Goal: Task Accomplishment & Management: Manage account settings

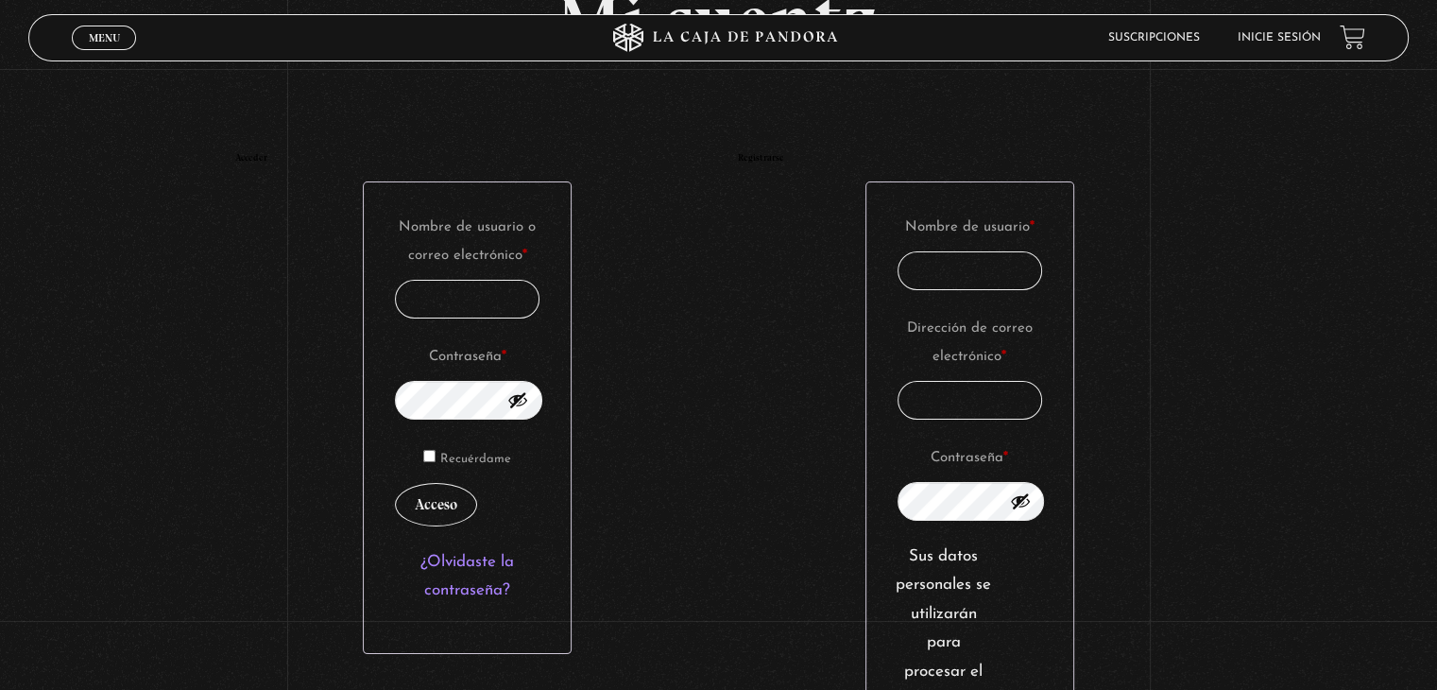
scroll to position [189, 0]
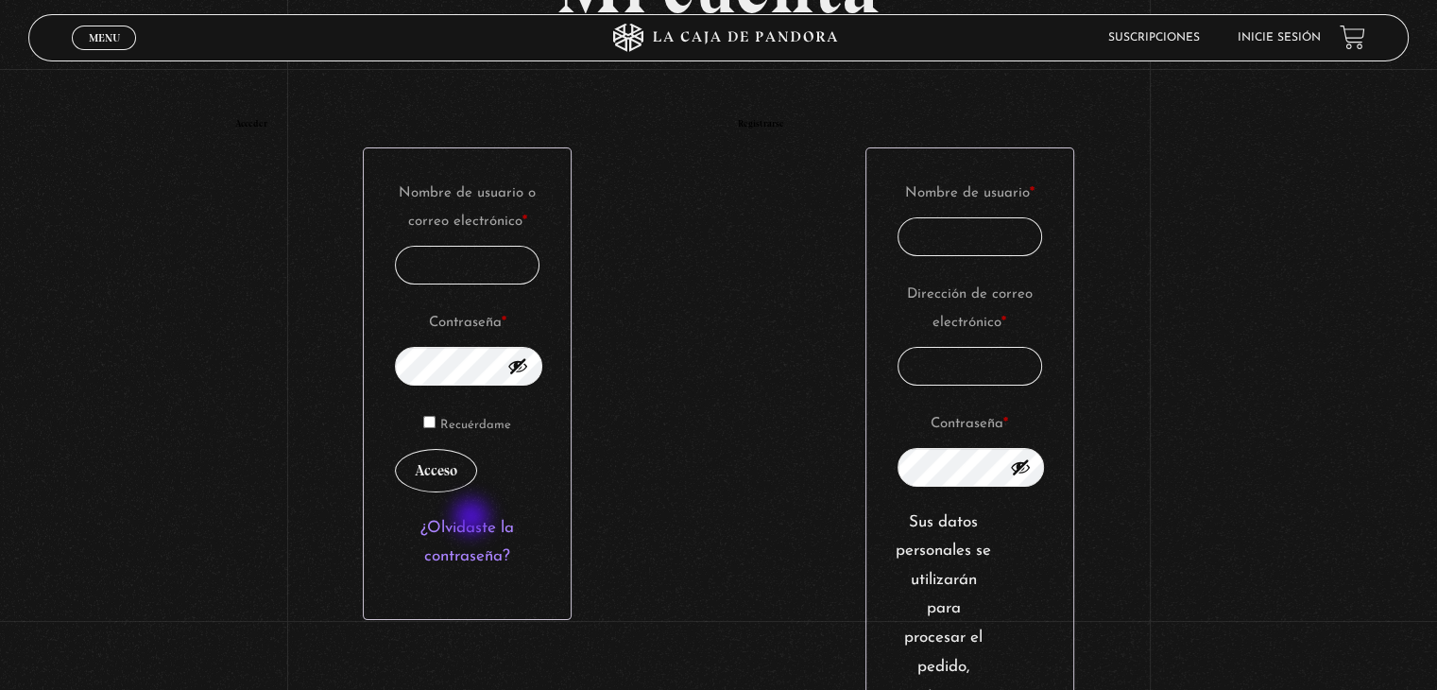
click at [473, 520] on link "¿Olvidaste la contraseña?" at bounding box center [467, 542] width 94 height 45
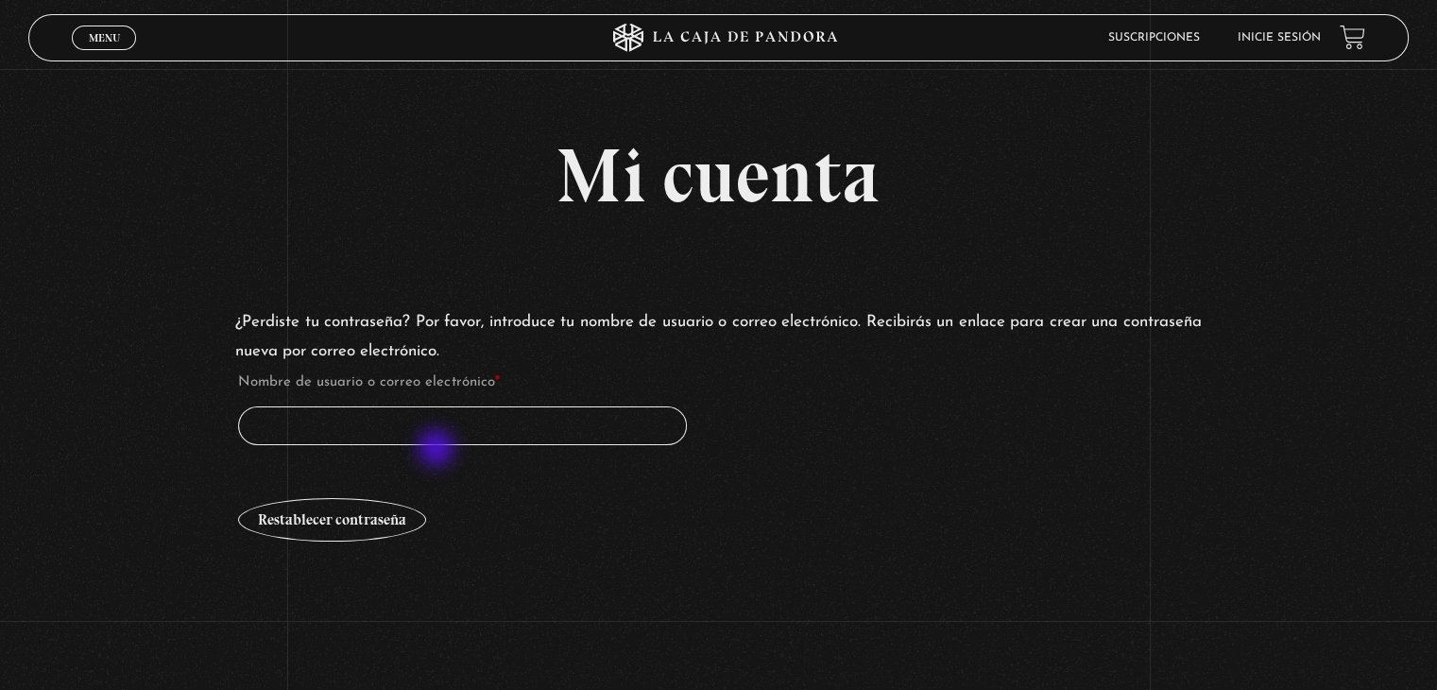
drag, startPoint x: 438, startPoint y: 451, endPoint x: 443, endPoint y: 439, distance: 12.3
click at [442, 443] on form "¿Perdiste tu contraseña? Por favor, introduce tu nombre de usuario o correo ele…" at bounding box center [718, 426] width 966 height 236
click at [446, 428] on input "Nombre de usuario o correo electrónico * Obligatorio" at bounding box center [462, 425] width 448 height 39
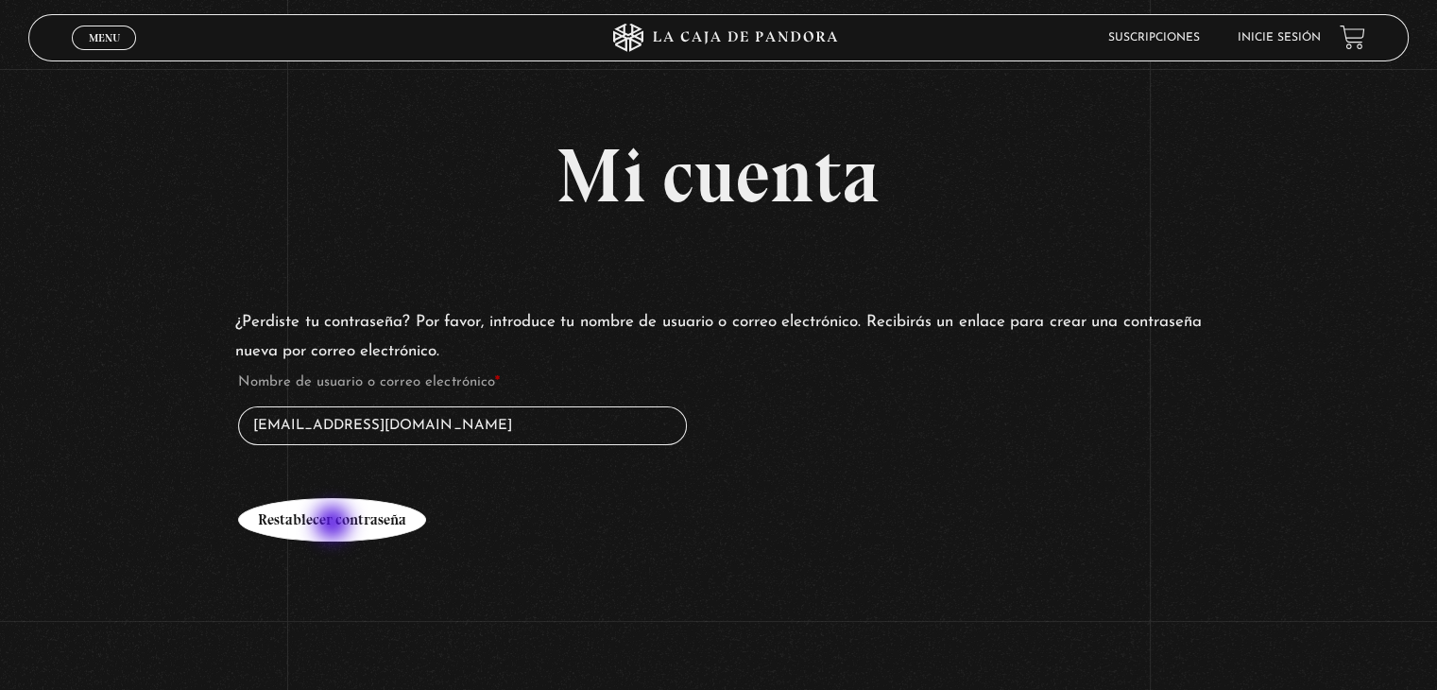
click at [334, 522] on button "Restablecer contraseña" at bounding box center [332, 519] width 188 height 43
type input "ale28cr@gmail.com"
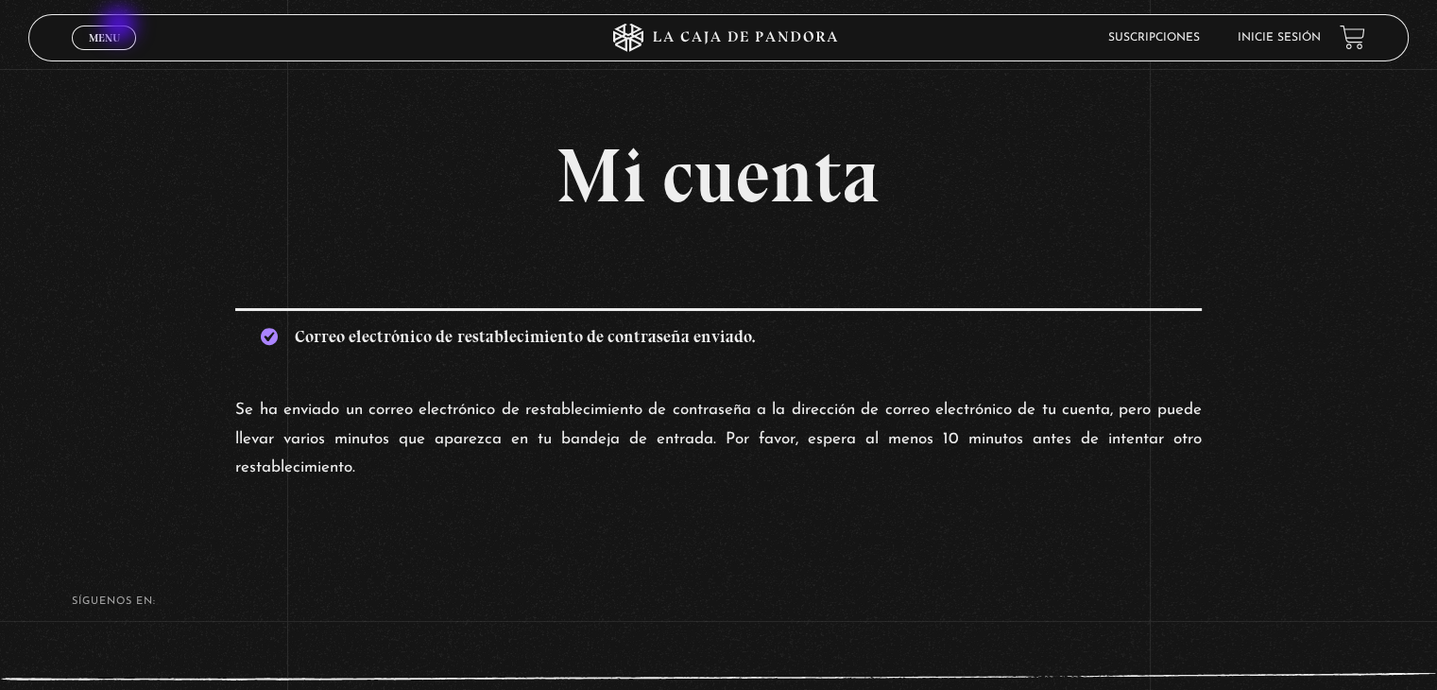
click at [121, 26] on link "Menu Cerrar" at bounding box center [104, 38] width 64 height 25
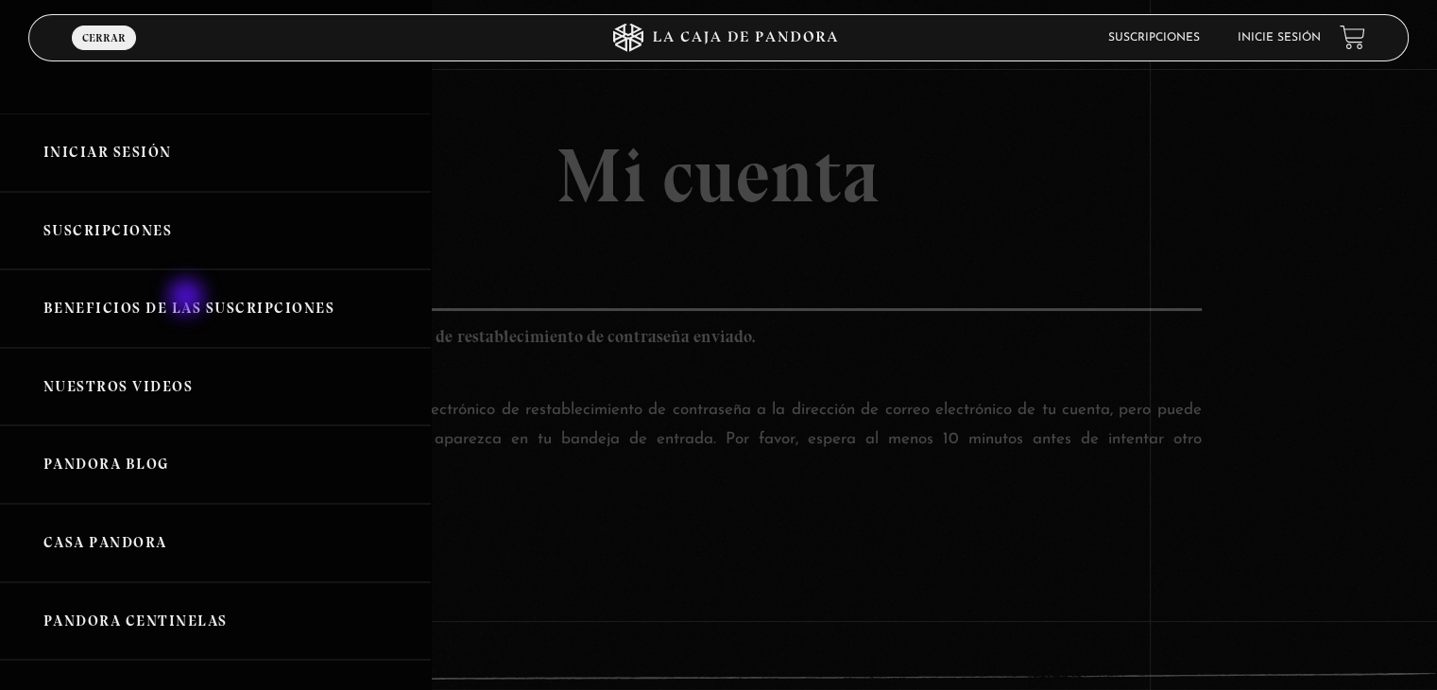
click at [188, 299] on link "Beneficios de las suscripciones" at bounding box center [215, 308] width 431 height 78
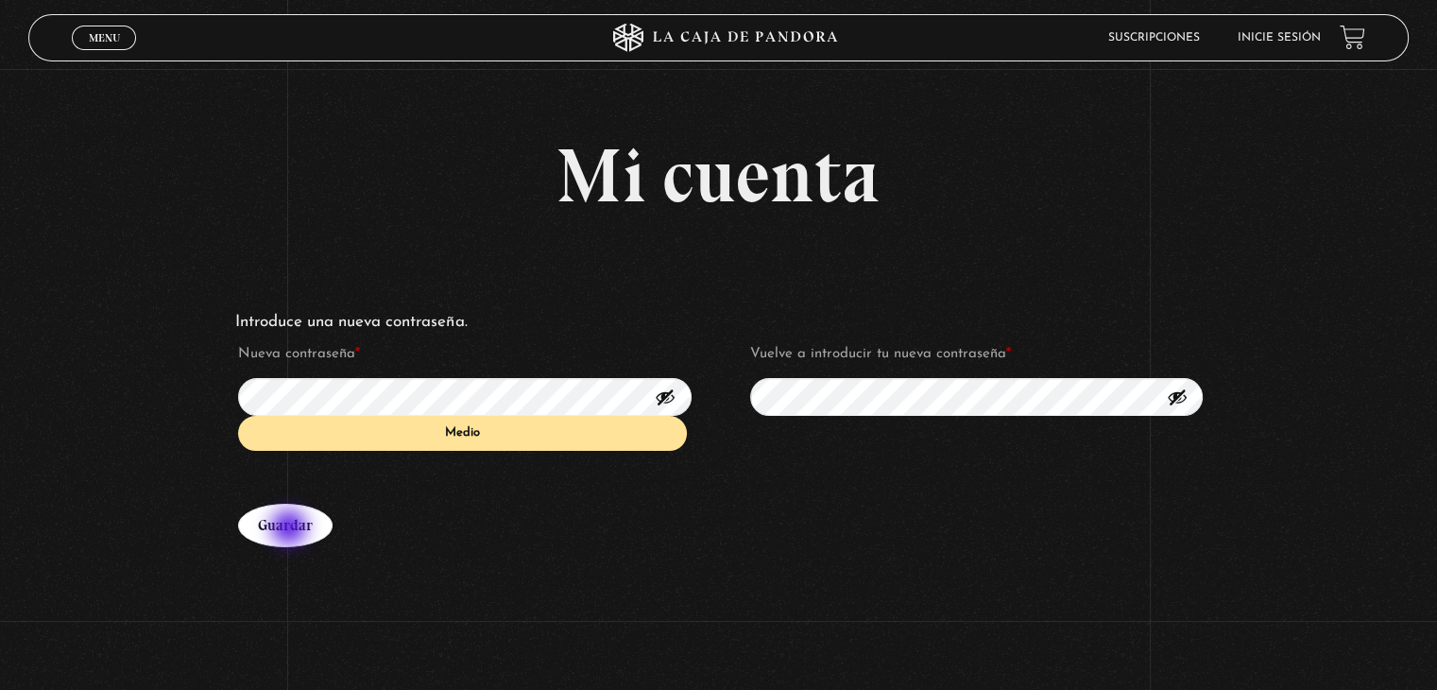
click at [291, 527] on button "Guardar" at bounding box center [285, 525] width 94 height 43
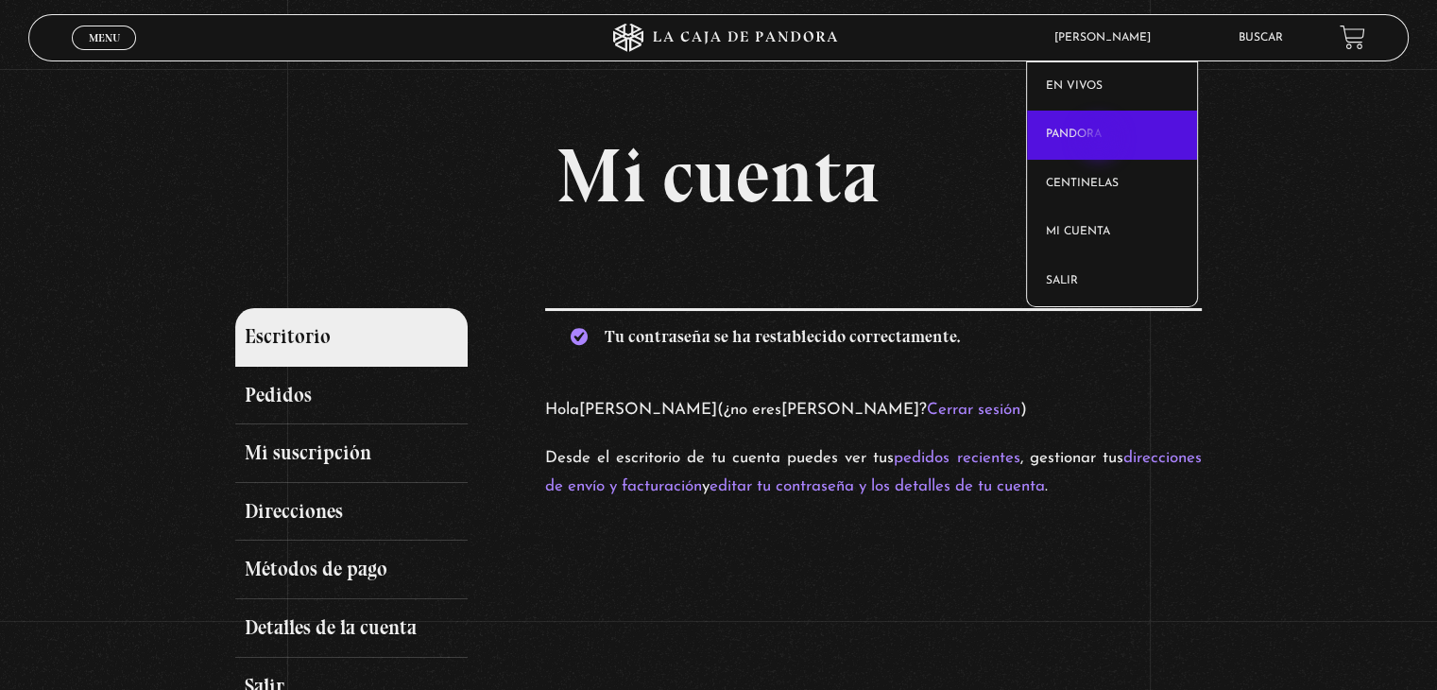
click at [1100, 141] on link "Pandora" at bounding box center [1112, 135] width 171 height 49
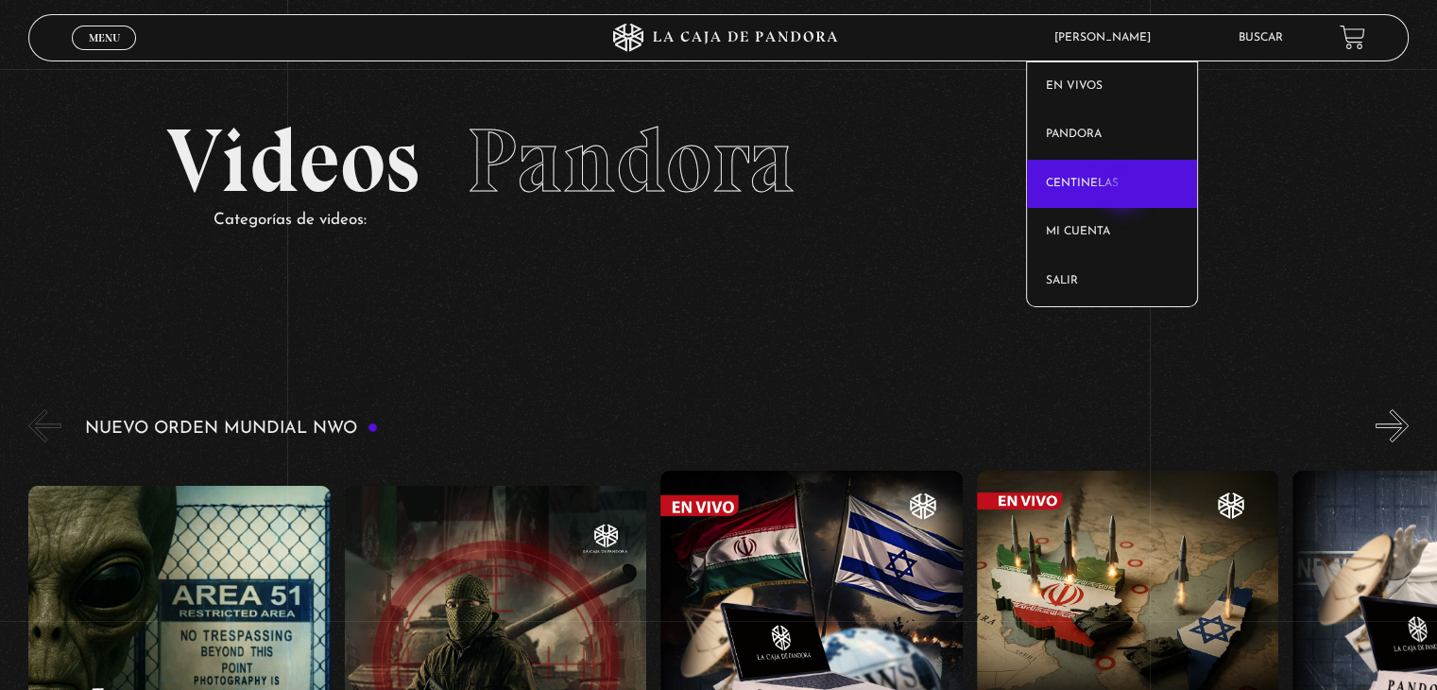
click at [1124, 193] on link "Centinelas" at bounding box center [1112, 184] width 171 height 49
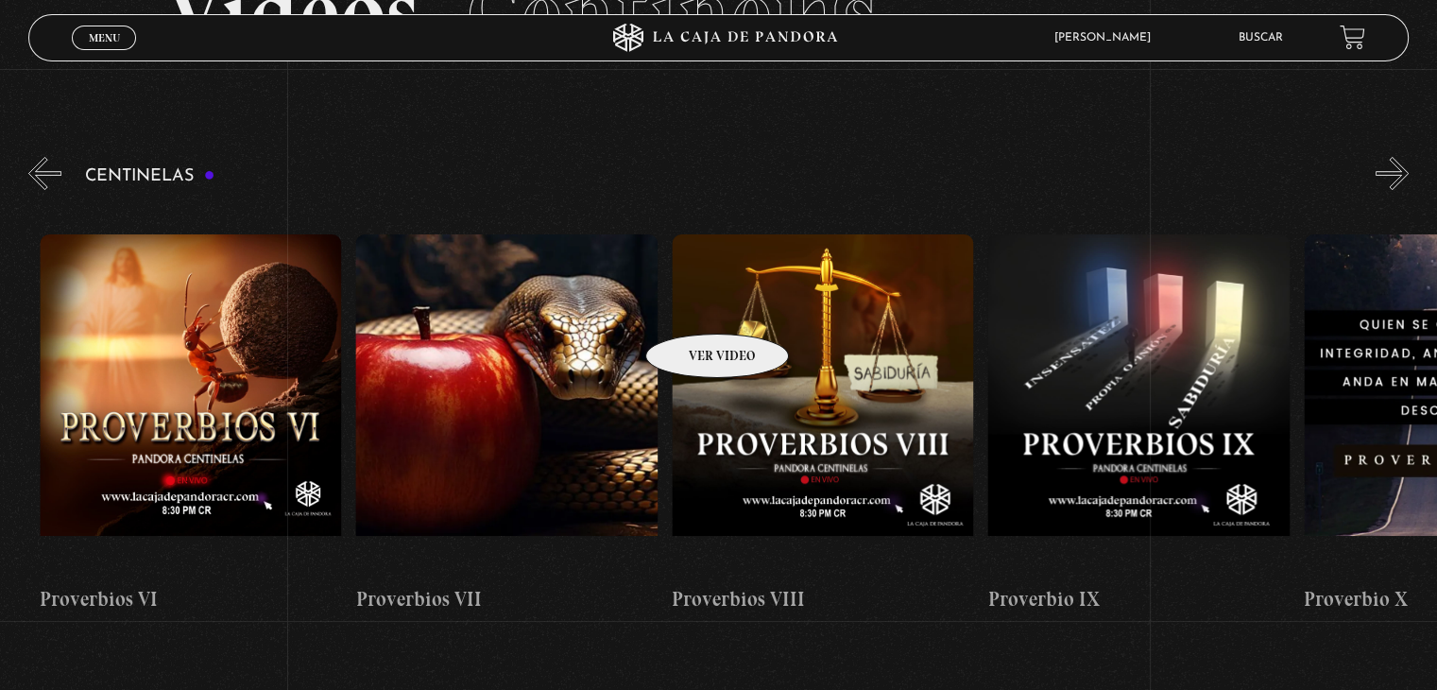
scroll to position [0, 3949]
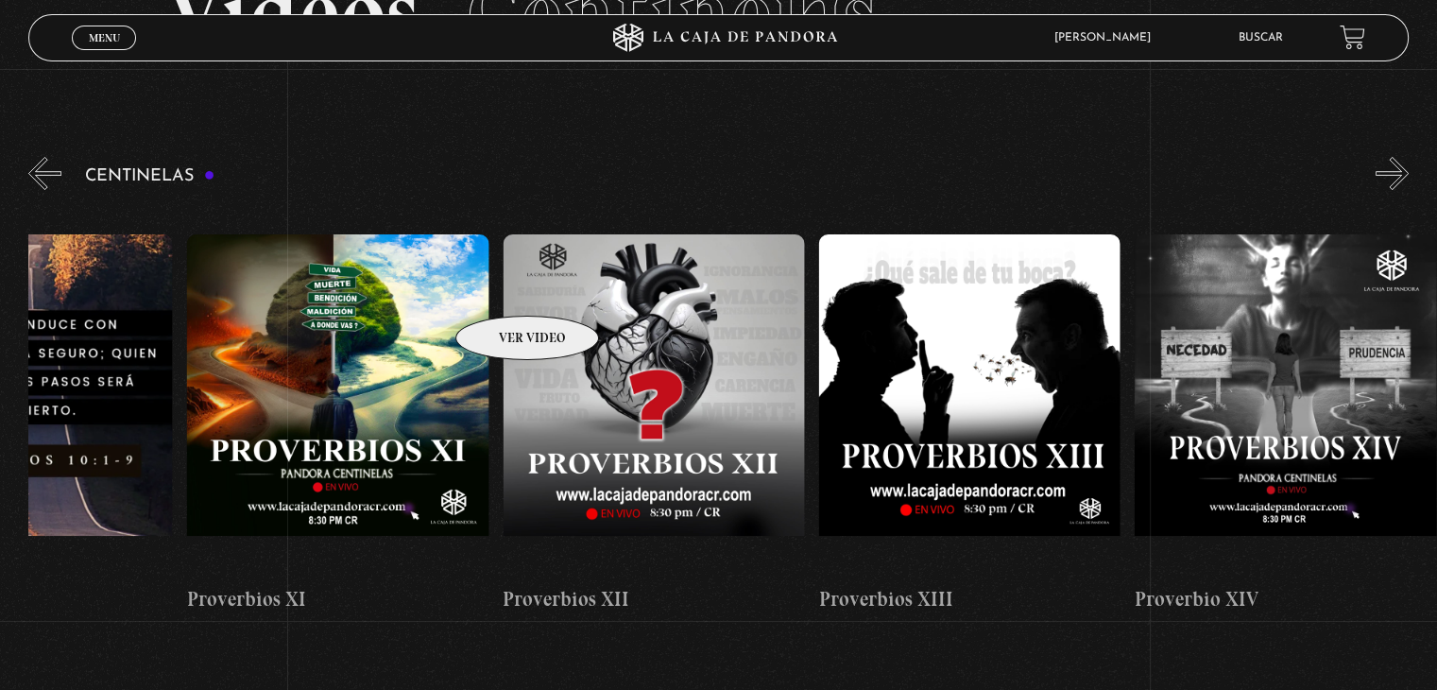
drag, startPoint x: 1292, startPoint y: 296, endPoint x: 503, endPoint y: 287, distance: 789.8
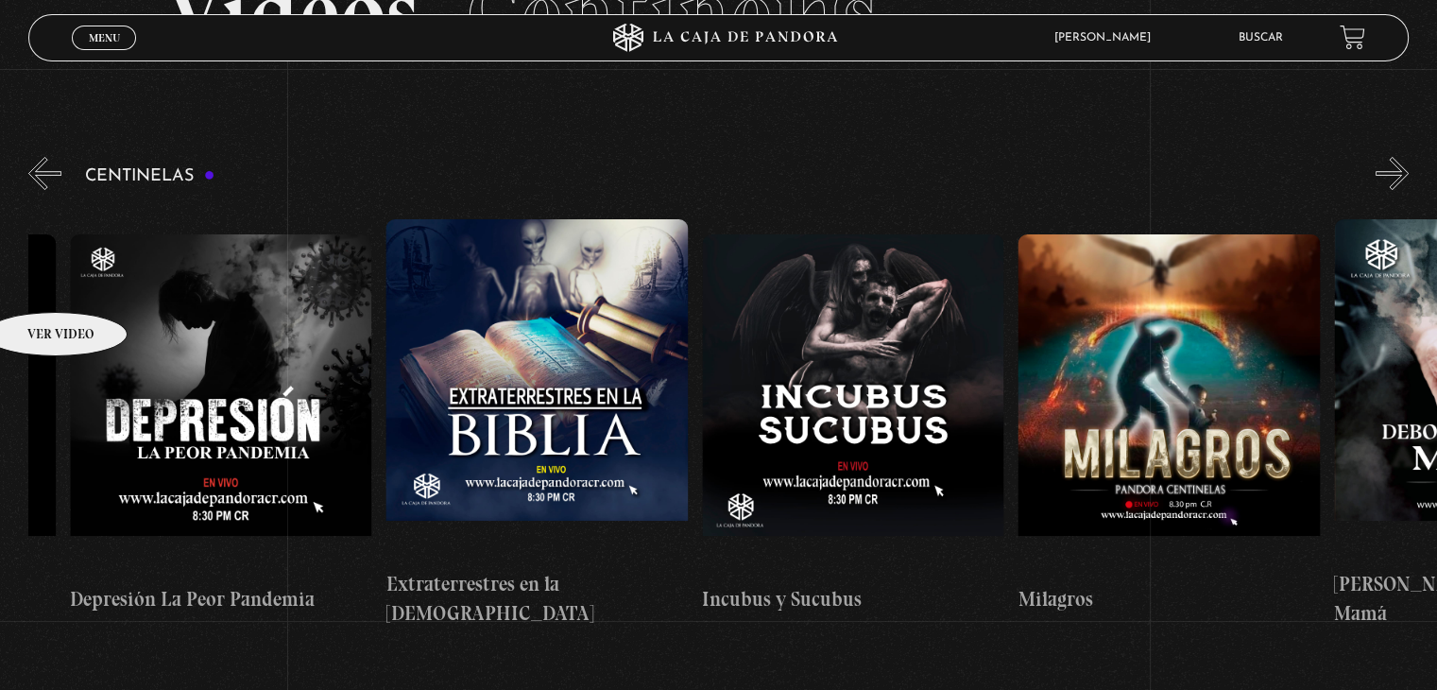
drag, startPoint x: 1189, startPoint y: 307, endPoint x: 0, endPoint y: 274, distance: 1189.9
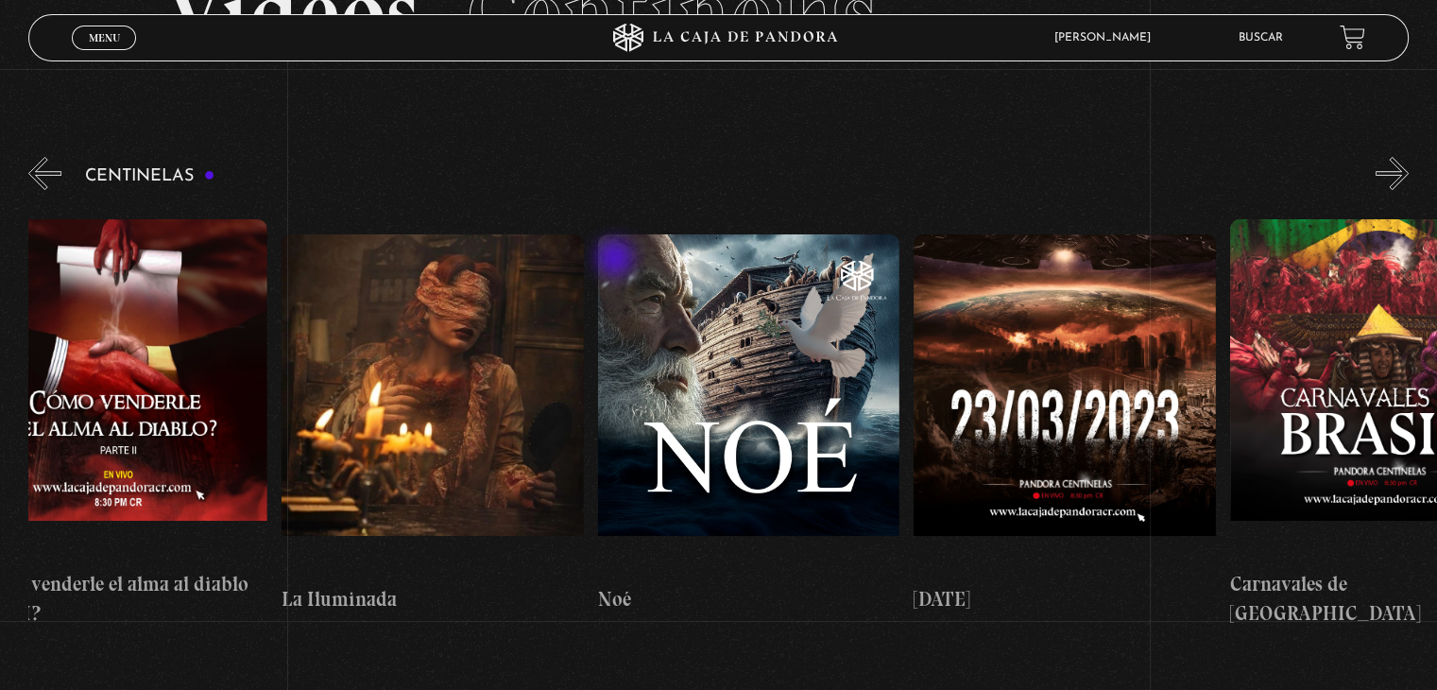
scroll to position [0, 12829]
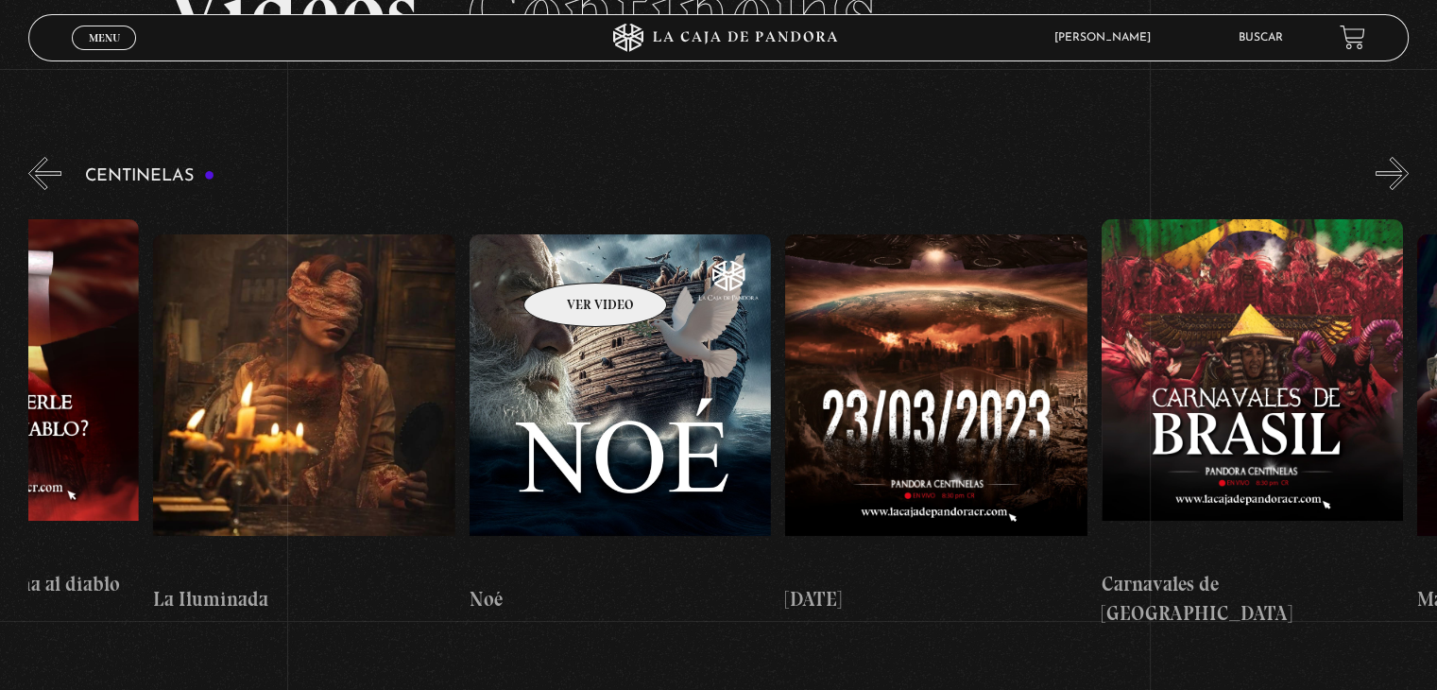
drag, startPoint x: 1185, startPoint y: 292, endPoint x: 571, endPoint y: 254, distance: 615.2
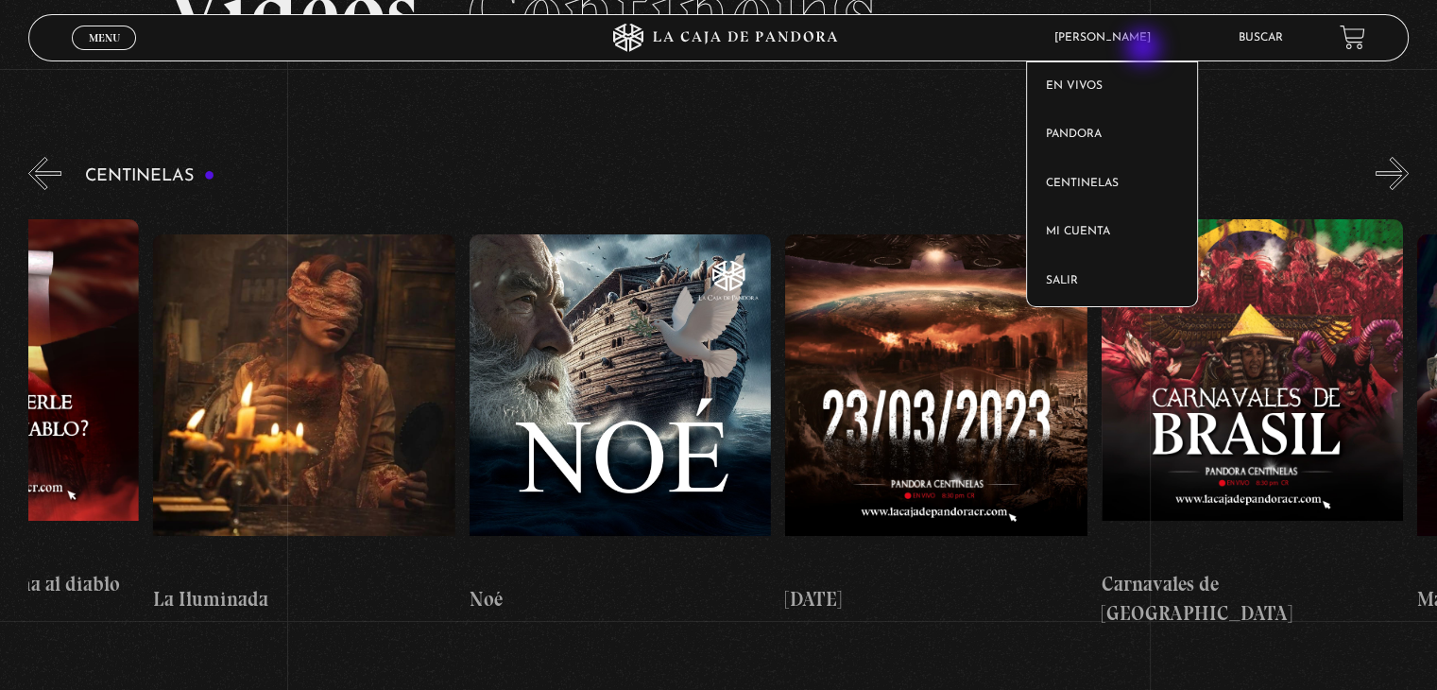
click at [1145, 49] on article "Alejandra Alvarado En vivos Pandora Centinelas Mi cuenta Salir" at bounding box center [1131, 37] width 173 height 43
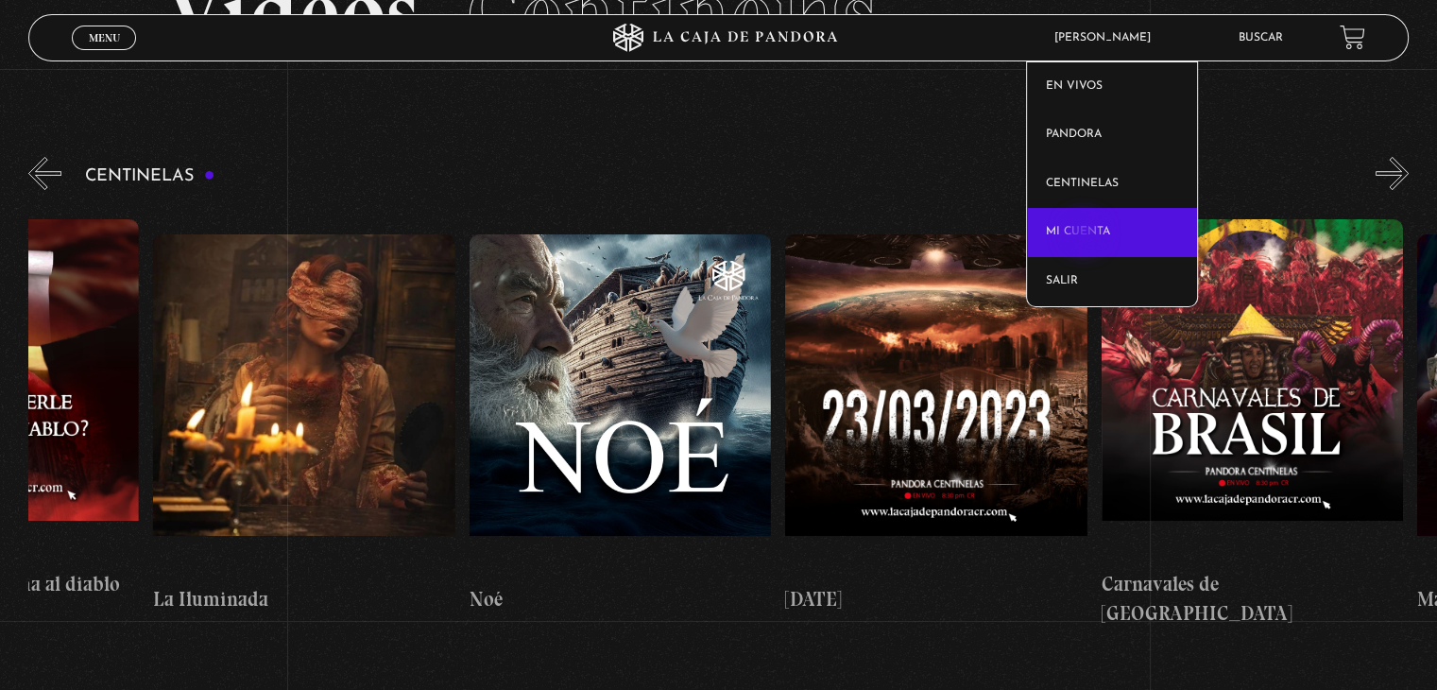
click at [1085, 235] on link "Mi cuenta" at bounding box center [1112, 232] width 171 height 49
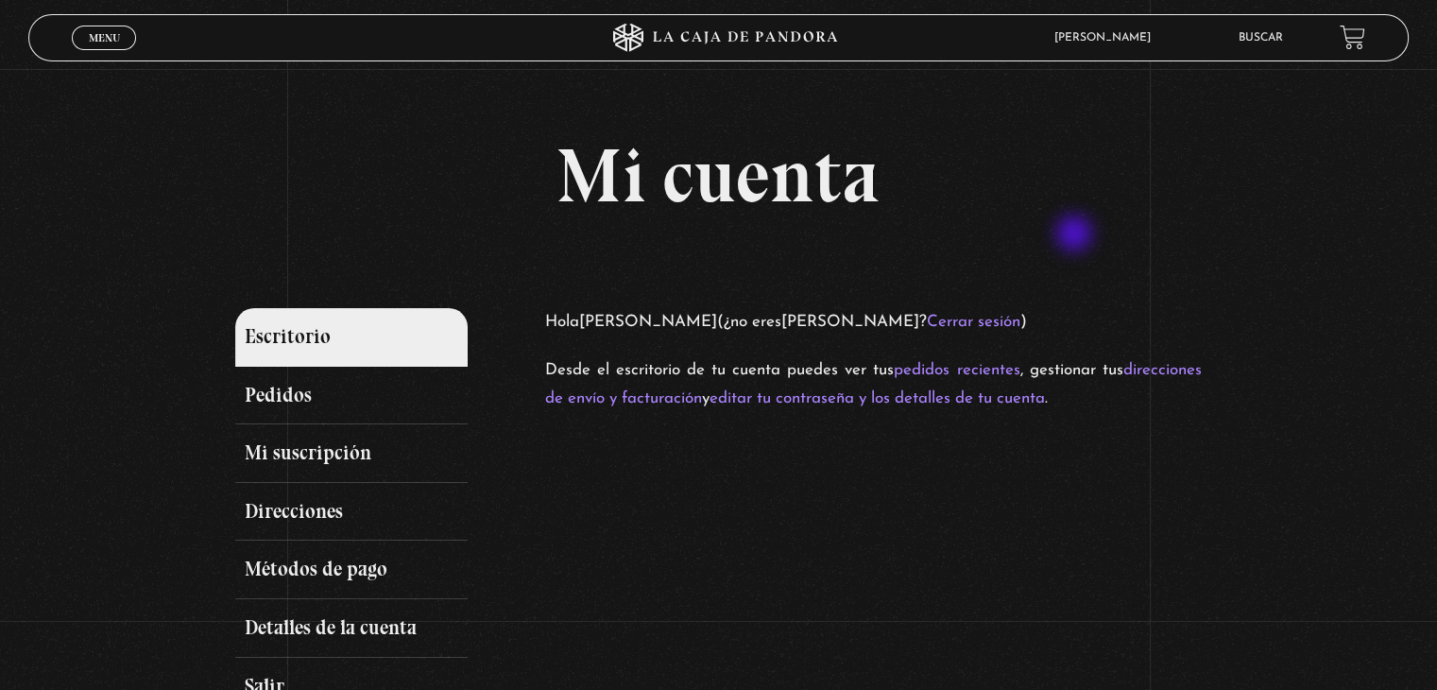
scroll to position [94, 0]
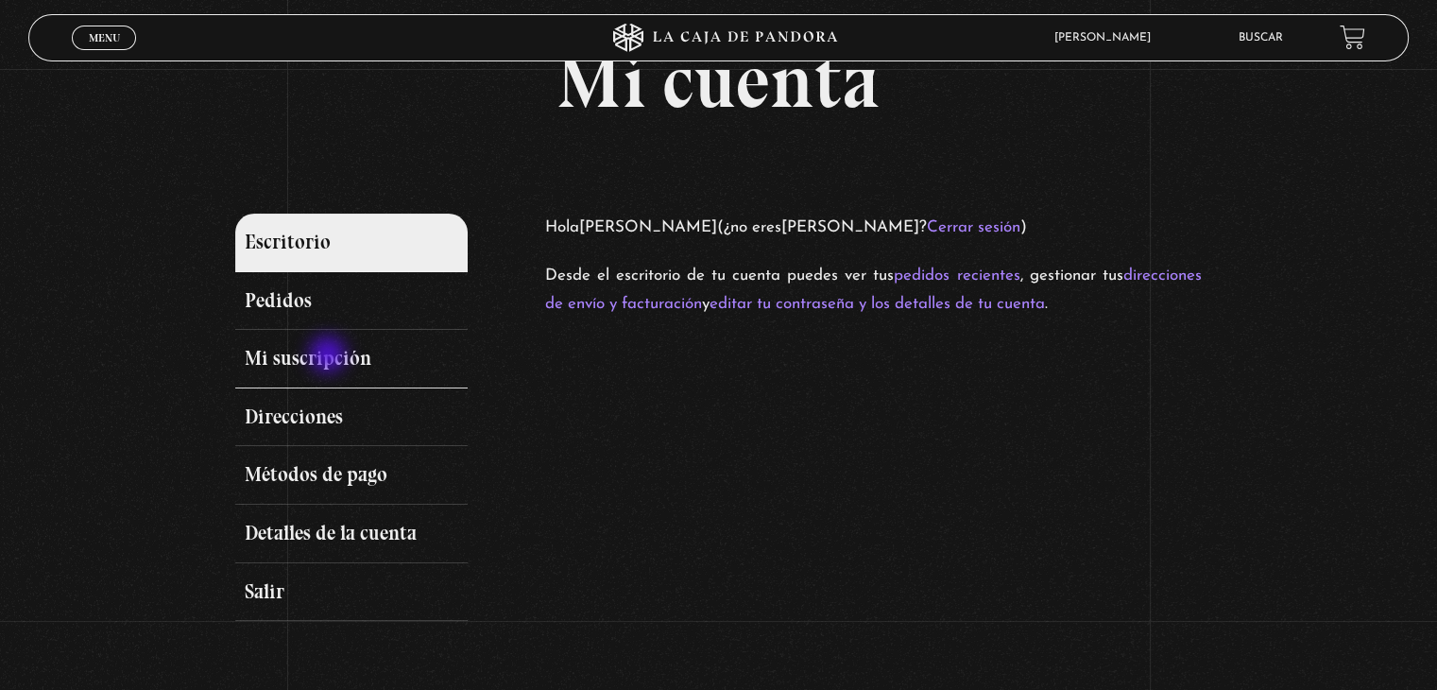
click at [330, 355] on link "Mi suscripción" at bounding box center [350, 359] width 231 height 59
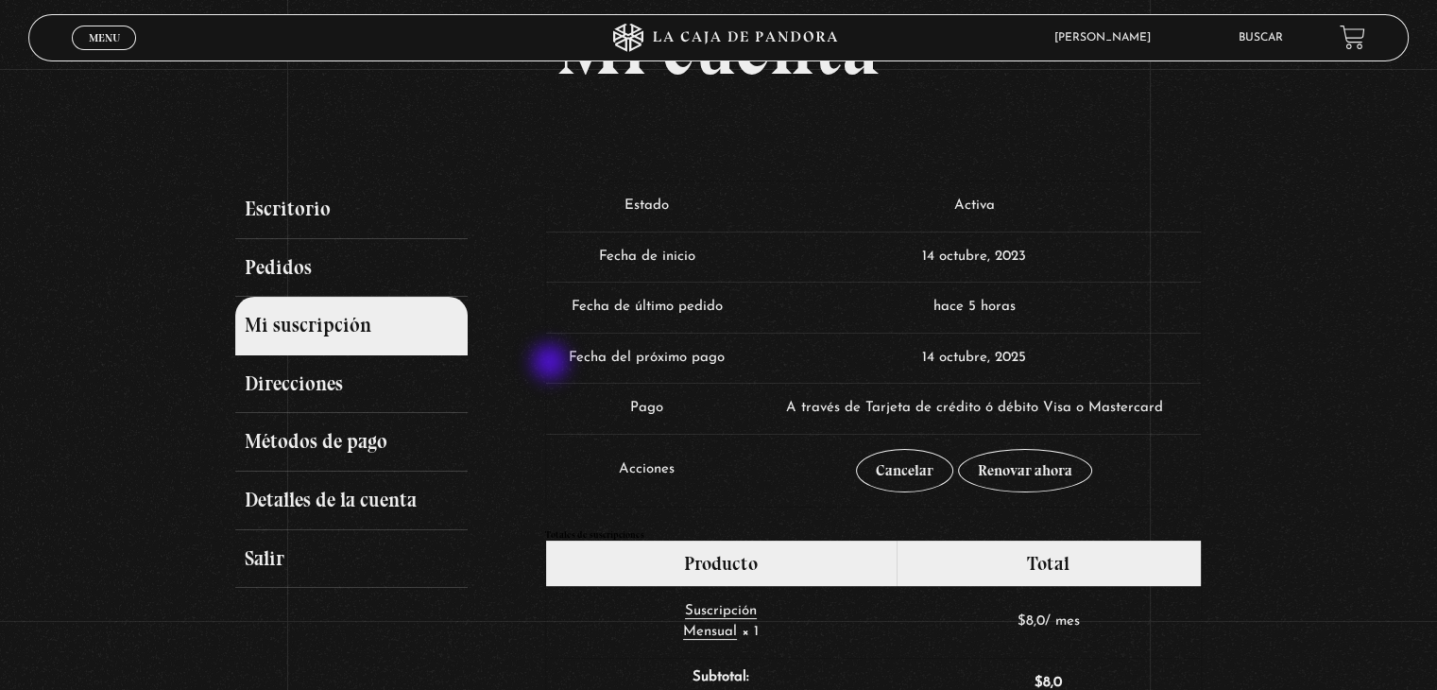
scroll to position [94, 0]
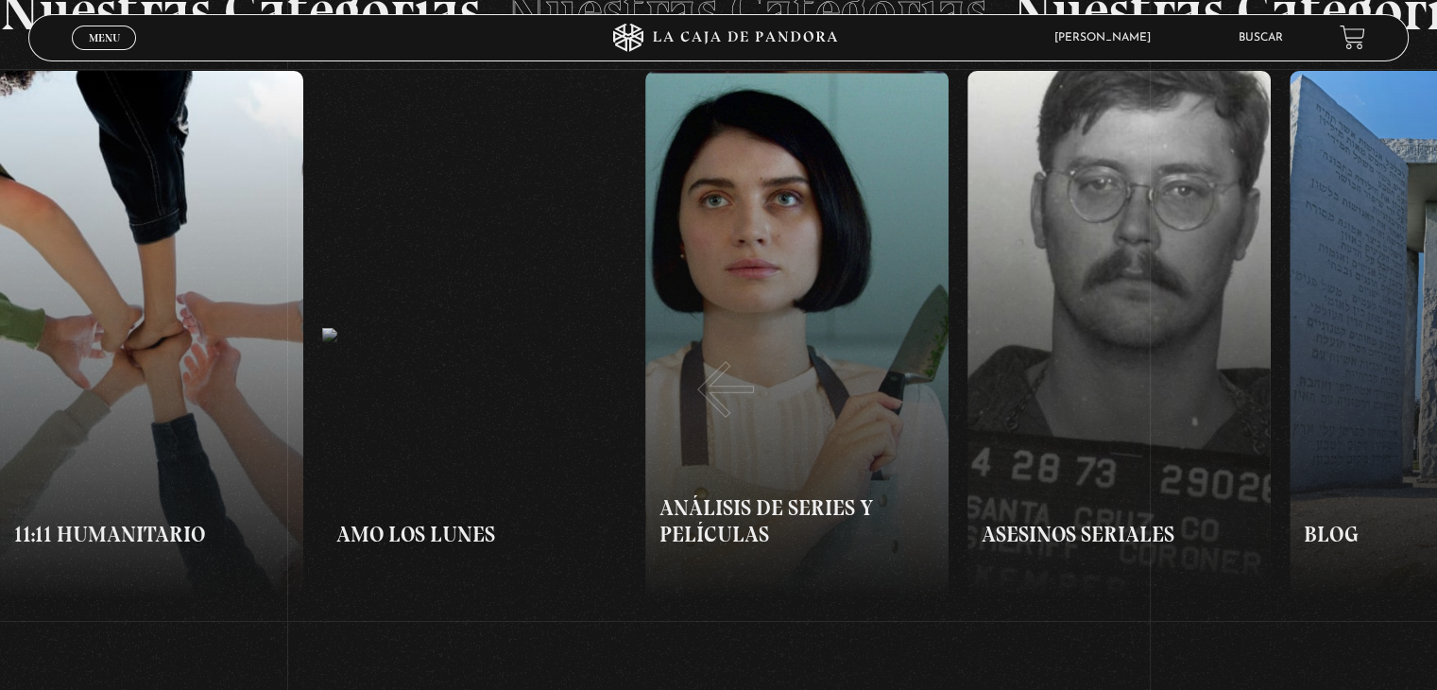
scroll to position [1512, 0]
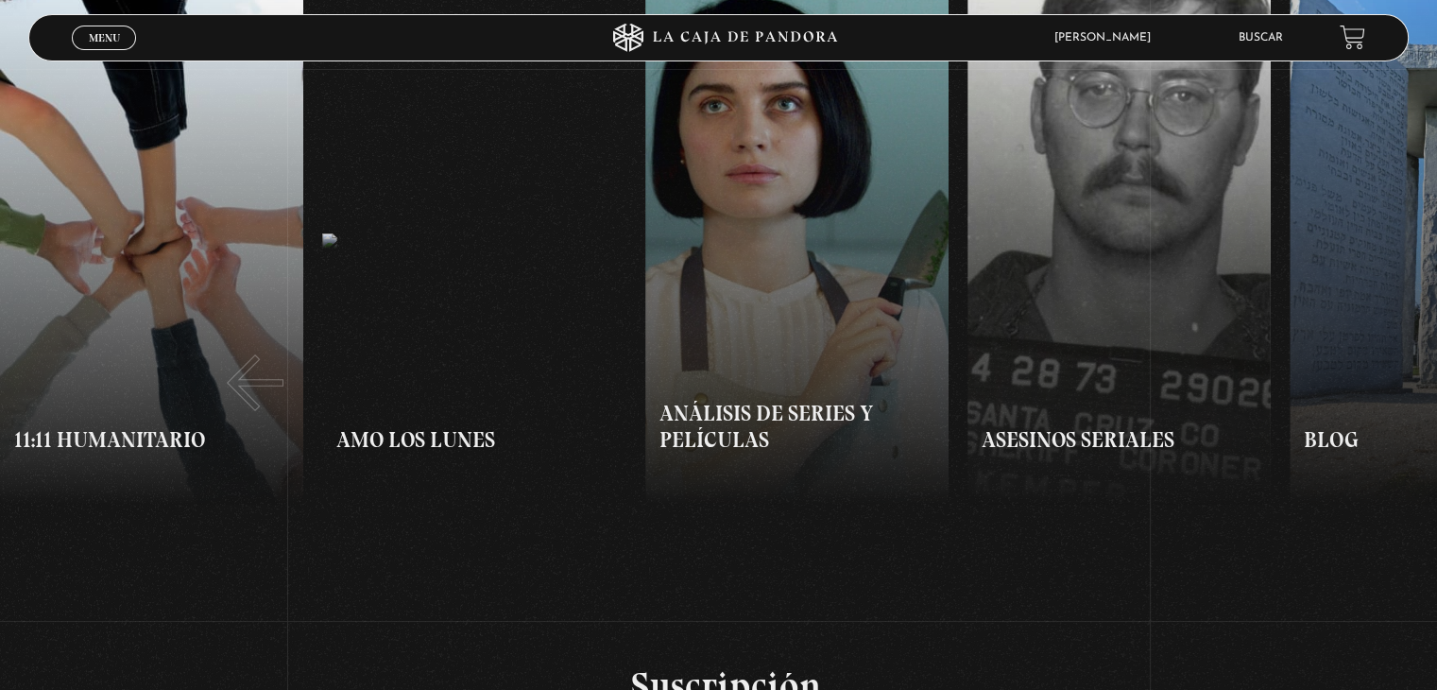
drag, startPoint x: 998, startPoint y: 330, endPoint x: 209, endPoint y: 337, distance: 788.9
click at [218, 344] on div "11:11 Humanitario Amo los [DATE] Análisis de series y películas Asesinos Serial…" at bounding box center [718, 240] width 1437 height 529
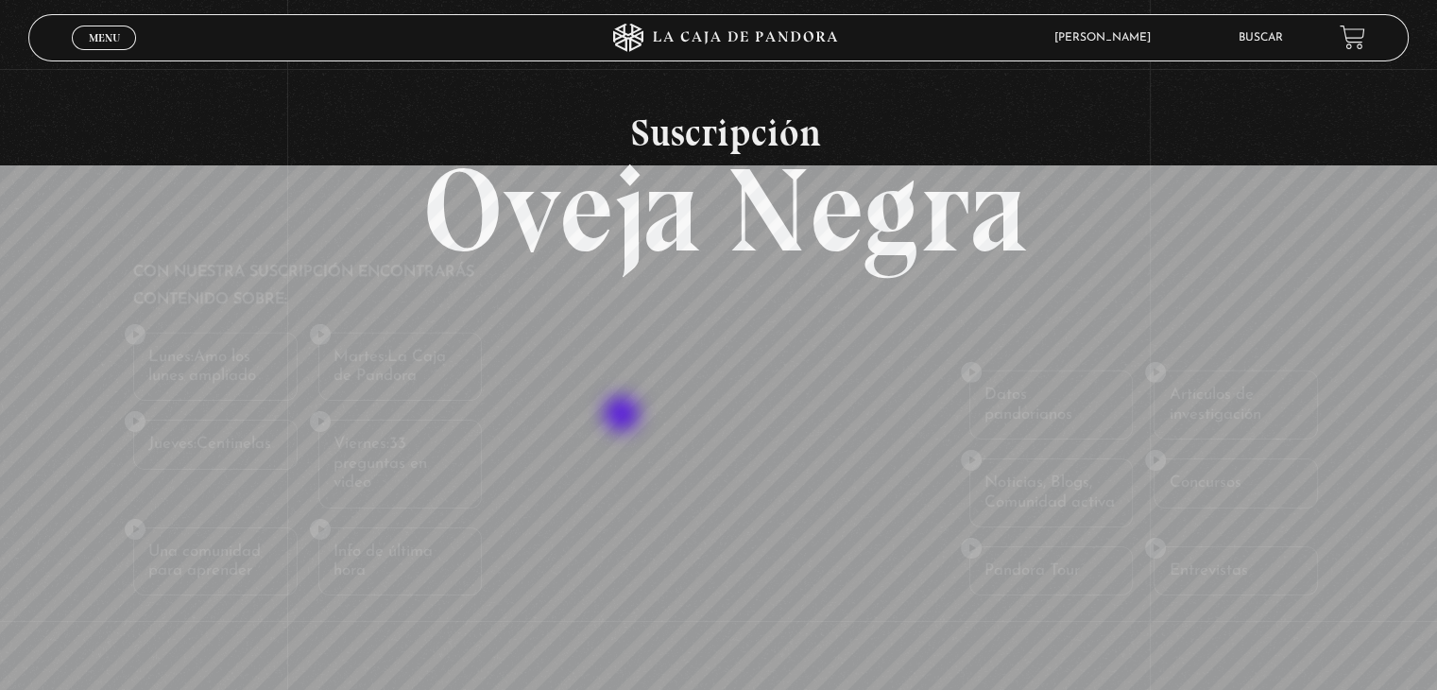
scroll to position [2551, 0]
